Goal: Task Accomplishment & Management: Manage account settings

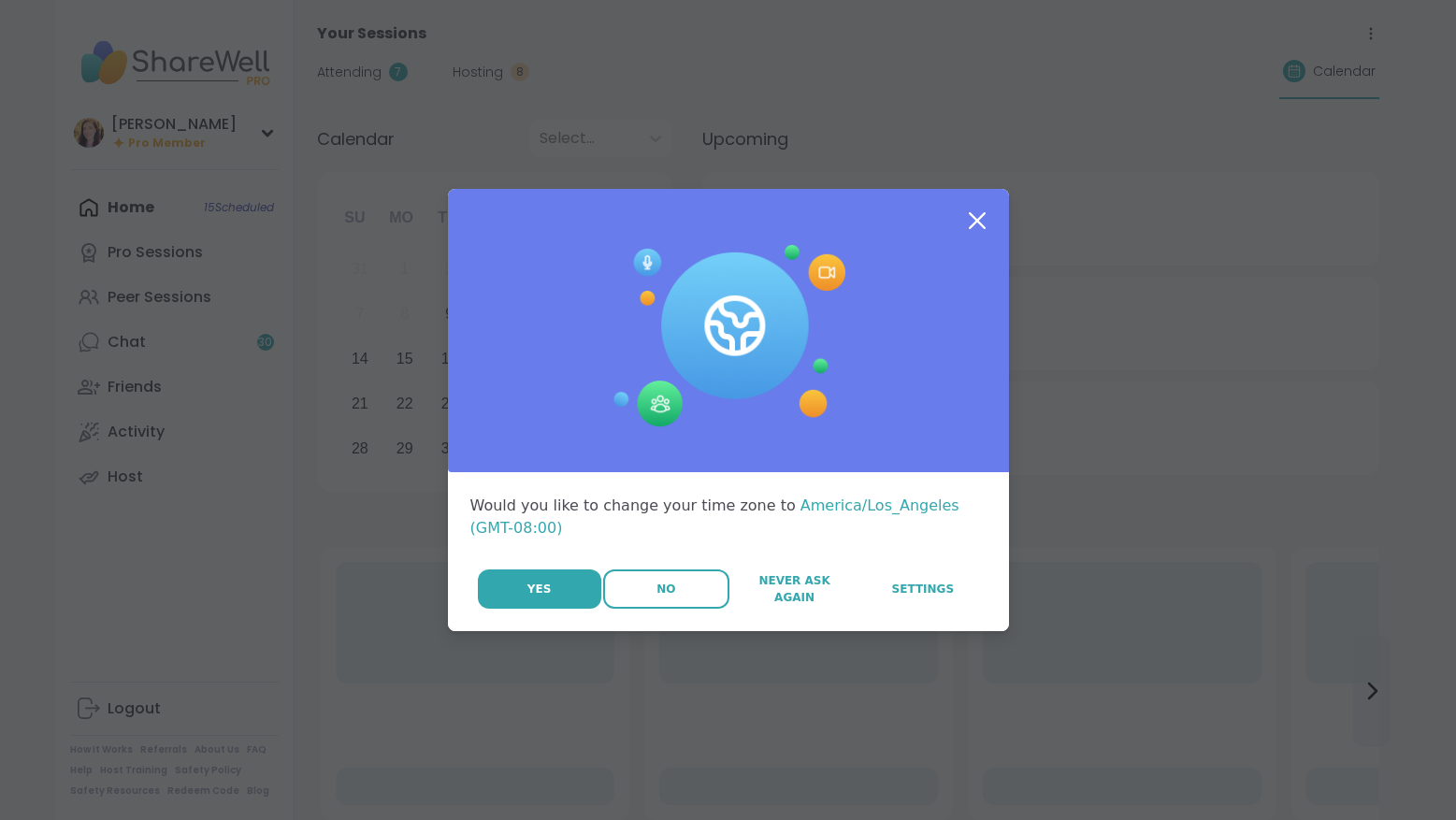
click at [656, 592] on span "No" at bounding box center [665, 589] width 18 height 16
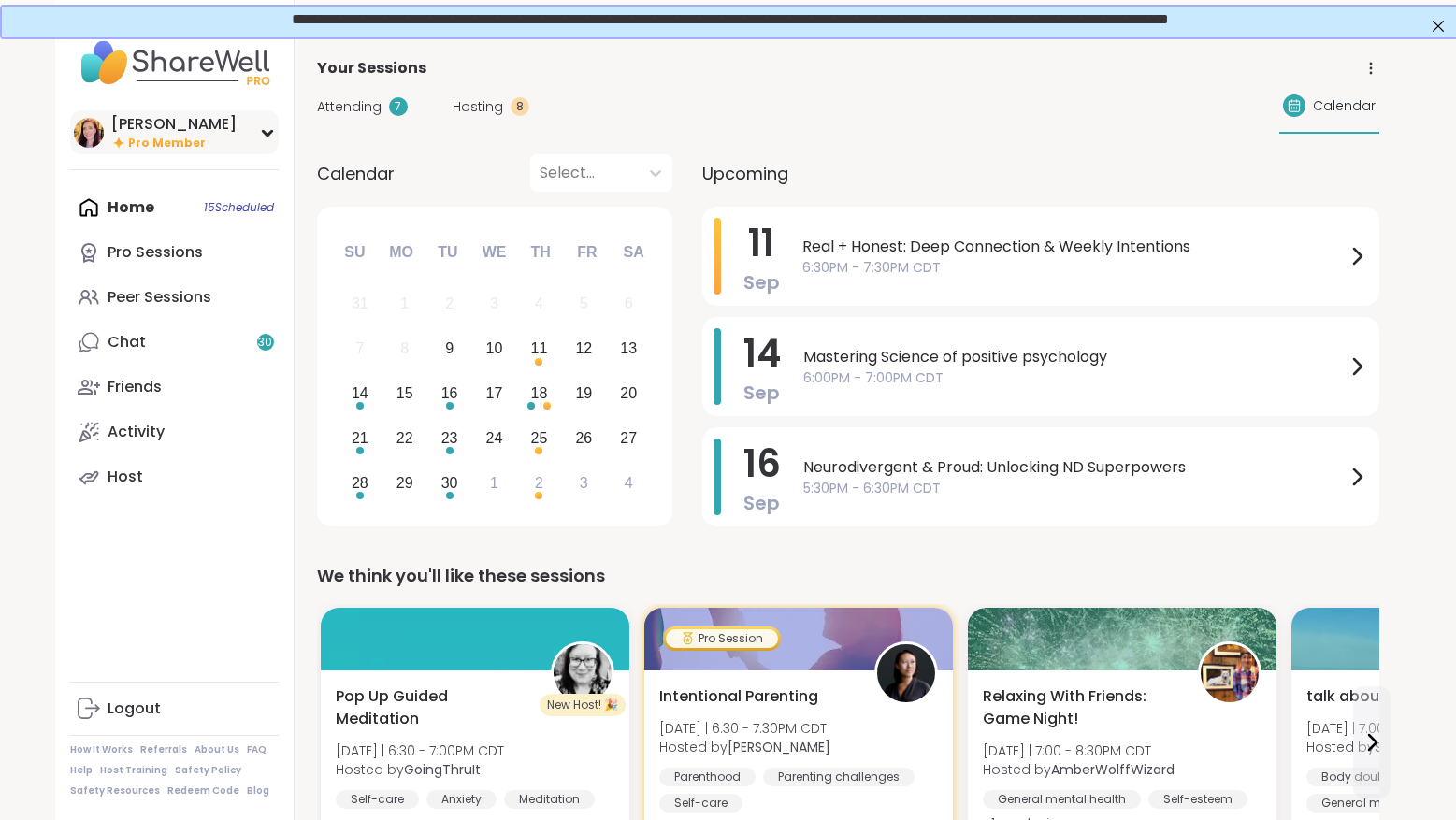
click at [193, 134] on div "[PERSON_NAME]" at bounding box center [173, 124] width 125 height 20
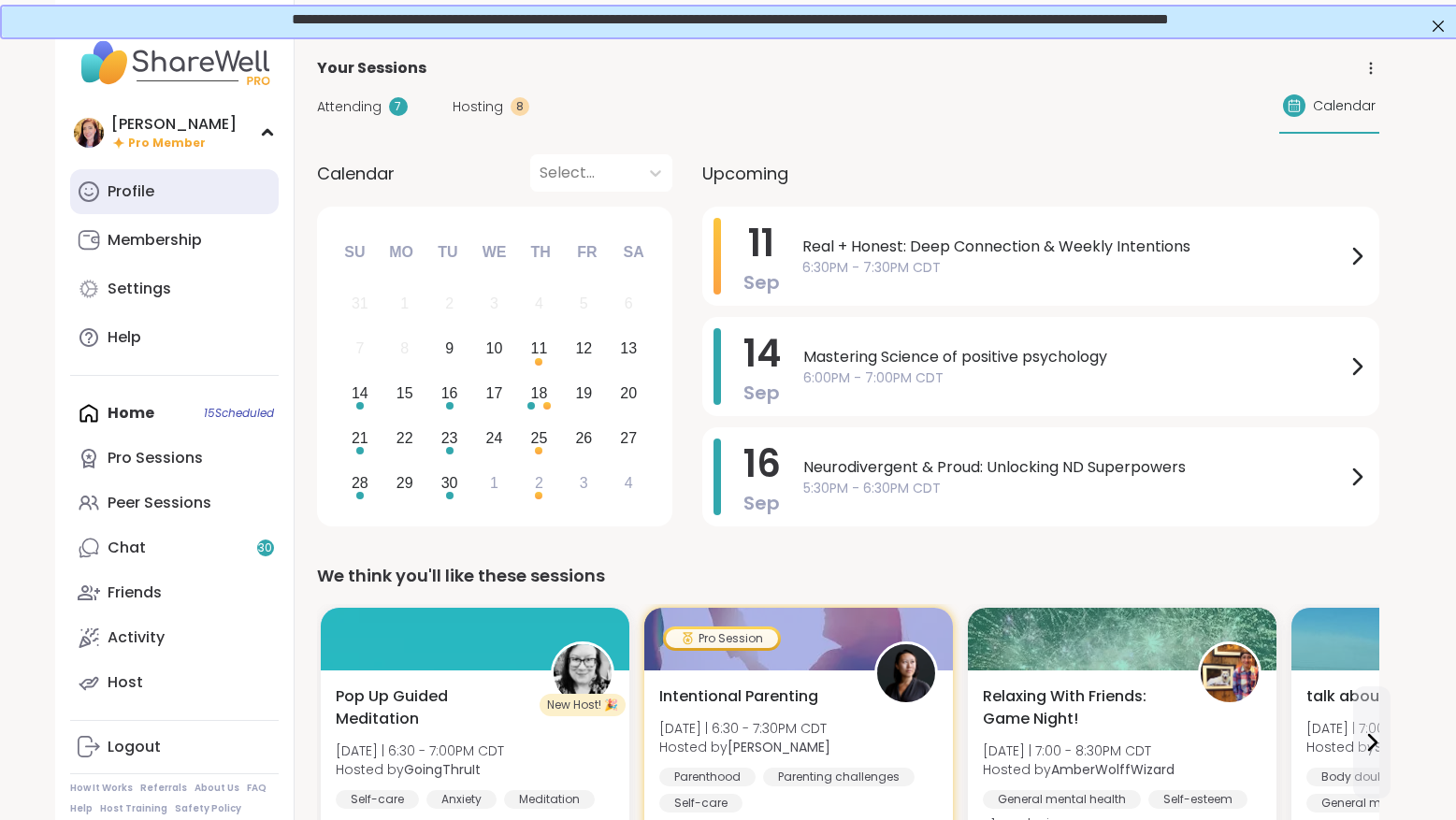
click at [151, 191] on div "Profile" at bounding box center [131, 191] width 46 height 20
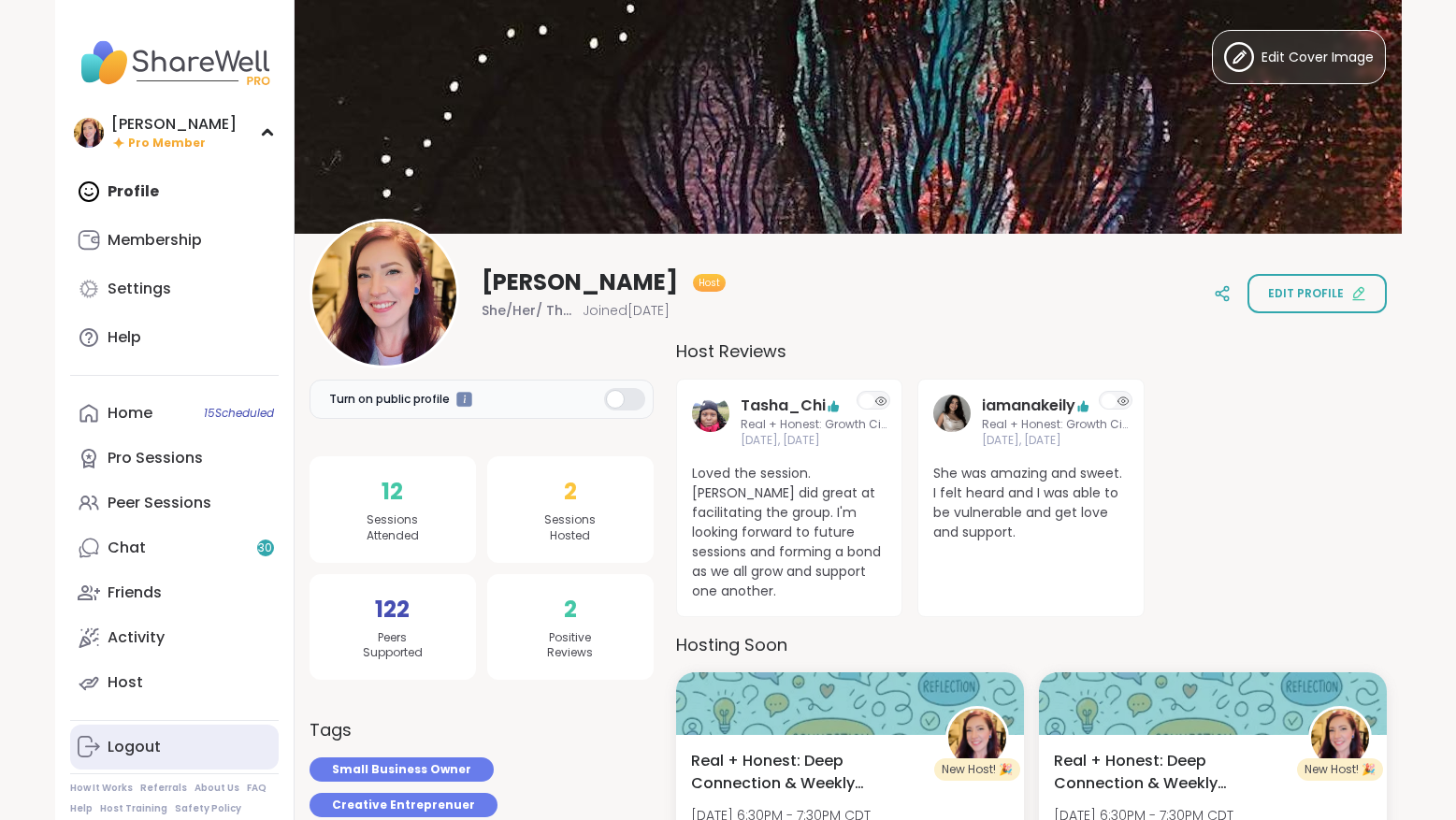
click at [128, 743] on div "Logout" at bounding box center [134, 746] width 53 height 20
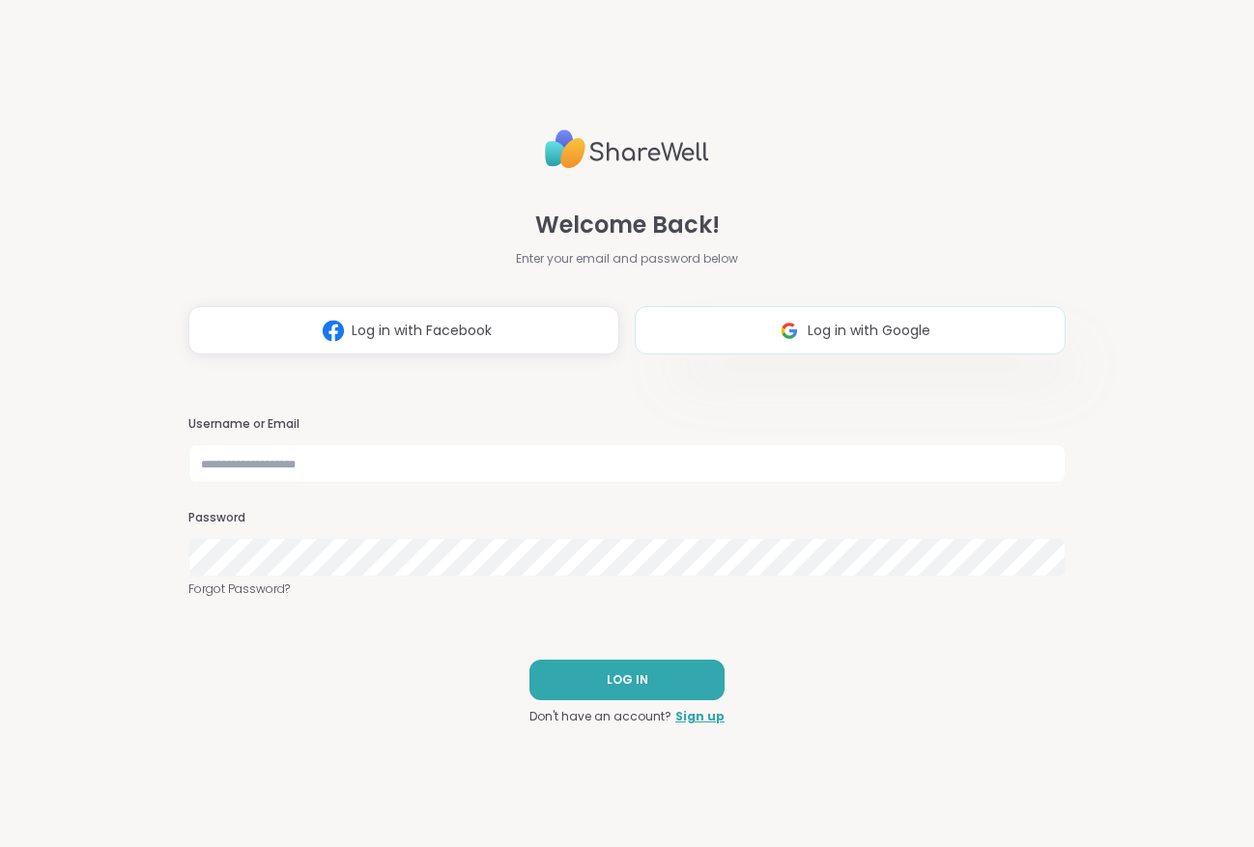
click at [873, 330] on span "Log in with Google" at bounding box center [869, 331] width 123 height 20
click at [791, 323] on img at bounding box center [789, 331] width 37 height 36
